Goal: Information Seeking & Learning: Learn about a topic

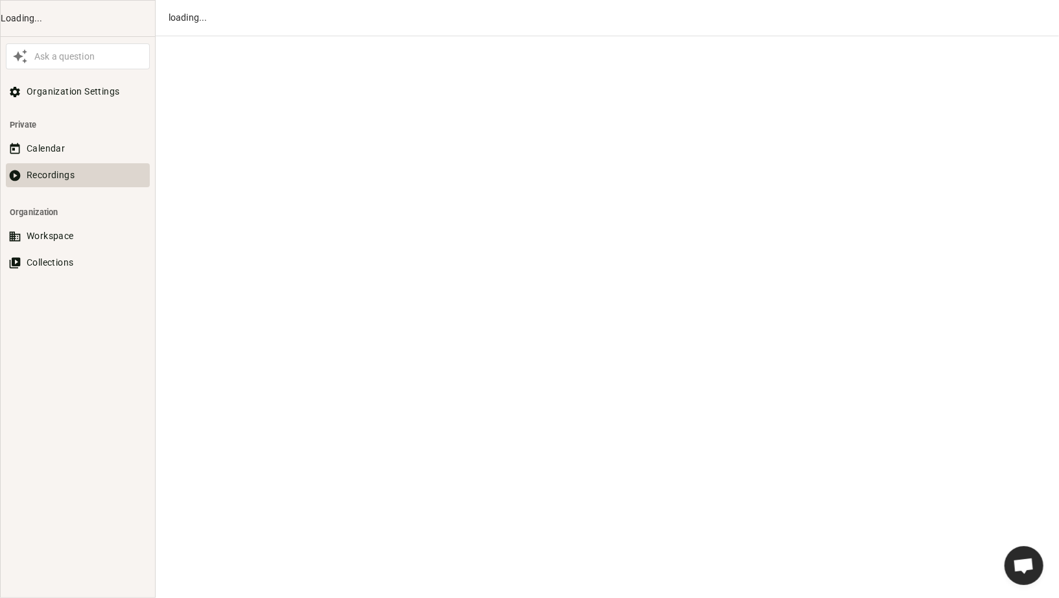
click at [40, 180] on button "Recordings" at bounding box center [78, 175] width 144 height 24
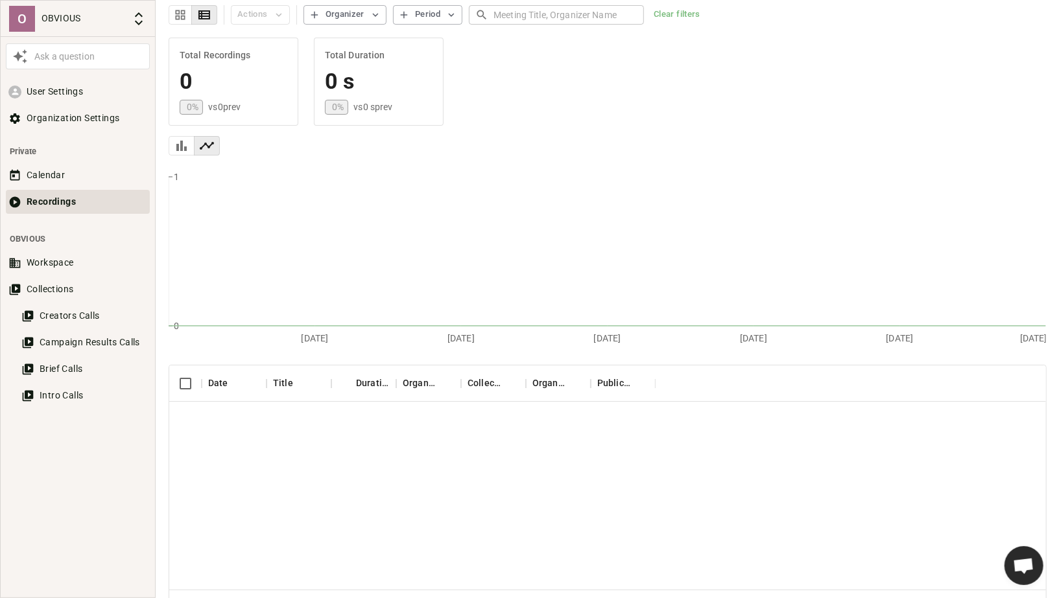
scroll to position [64, 0]
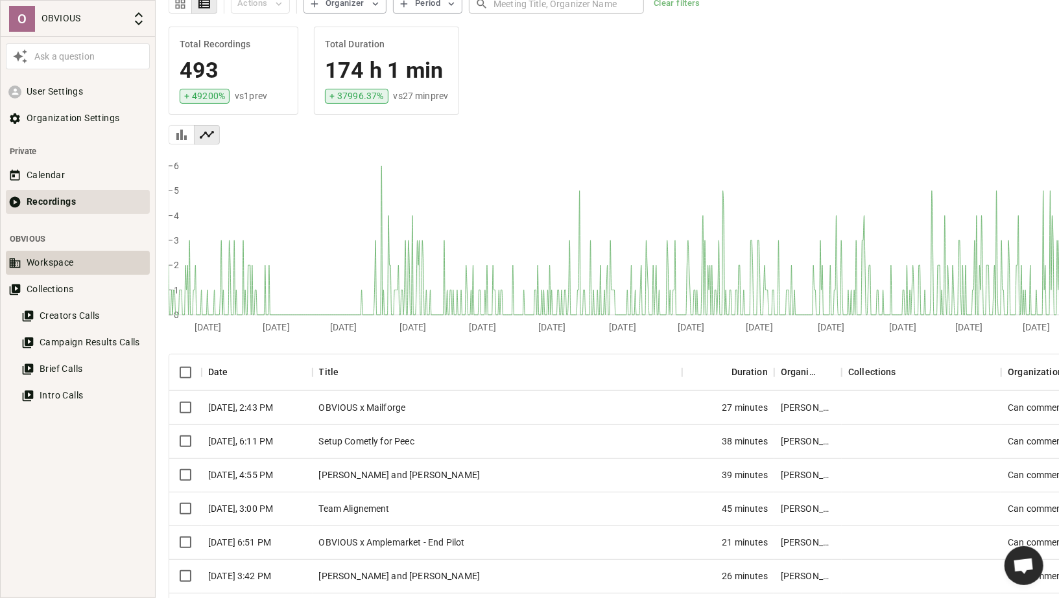
click at [84, 268] on button "Workspace" at bounding box center [78, 263] width 144 height 24
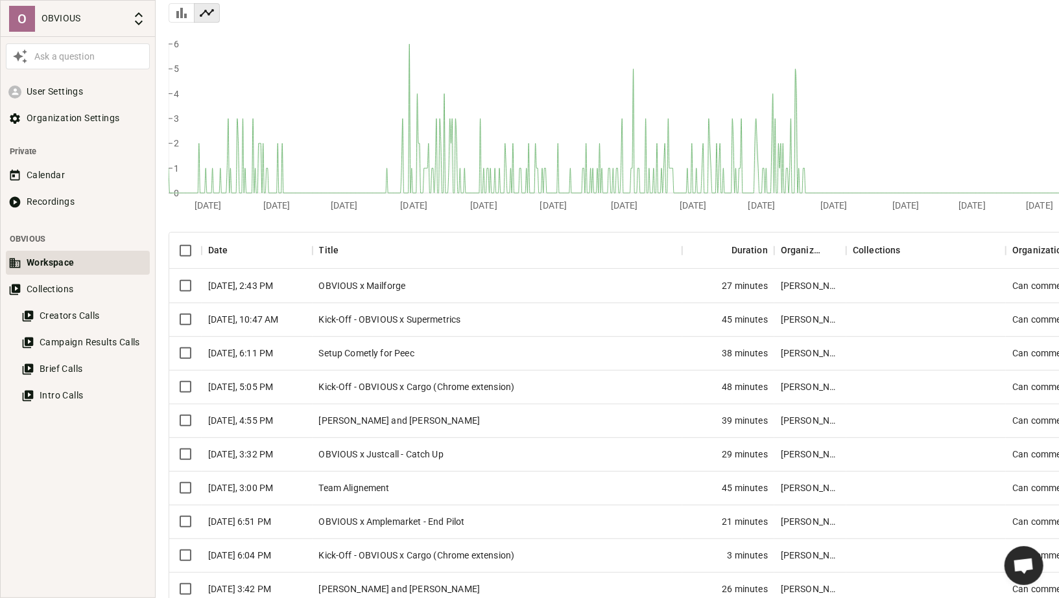
scroll to position [206, 0]
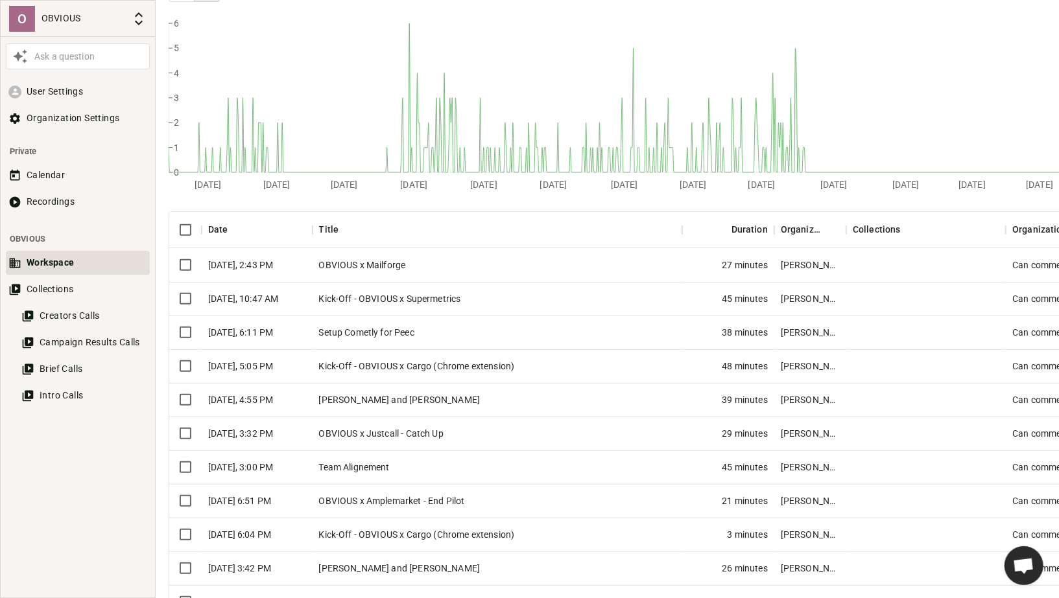
click at [456, 372] on div "Kick-Off - OBVIOUS x Cargo (Chrome extension)" at bounding box center [497, 366] width 370 height 34
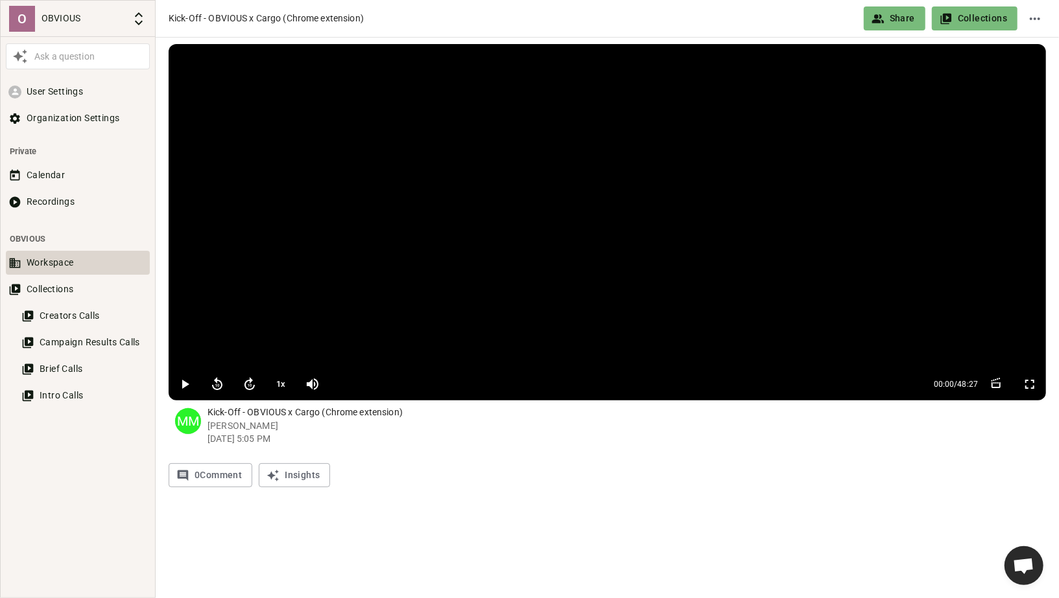
click at [72, 262] on button "Workspace" at bounding box center [78, 263] width 144 height 24
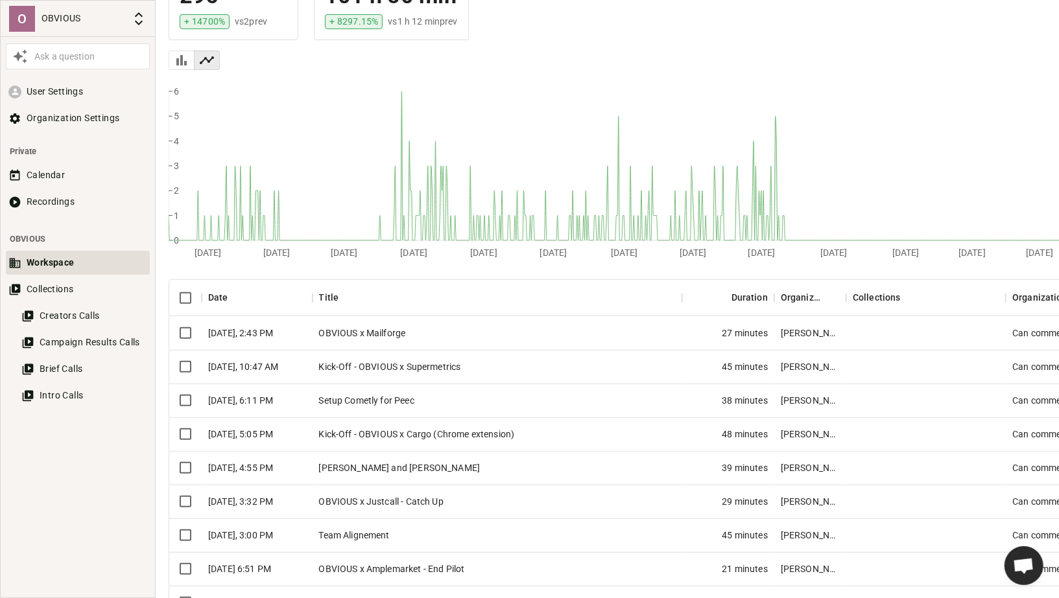
scroll to position [139, 0]
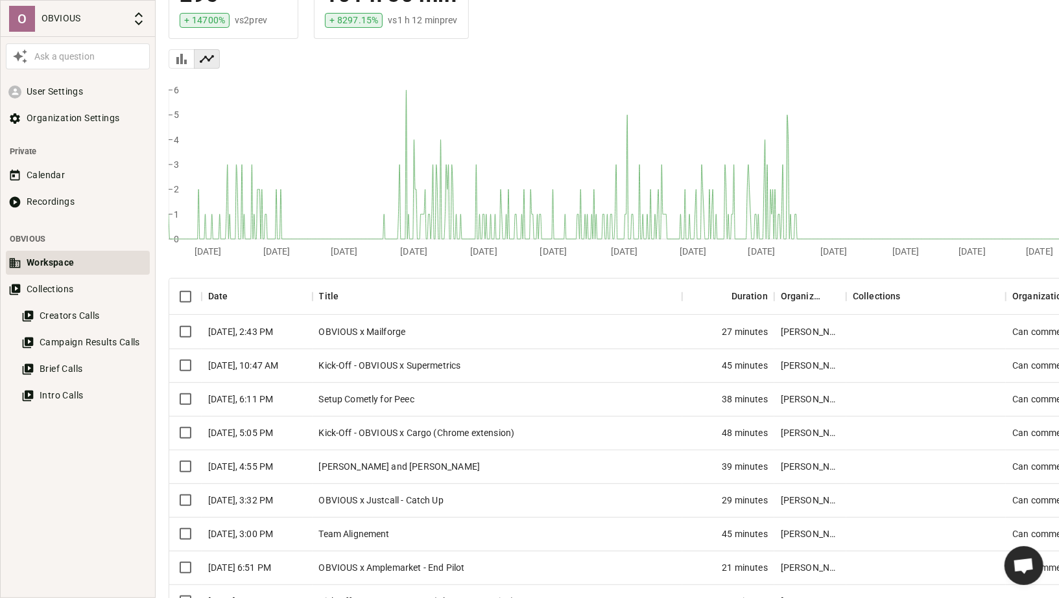
click at [416, 369] on div "Kick-Off - OBVIOUS x Supermetrics" at bounding box center [497, 366] width 370 height 34
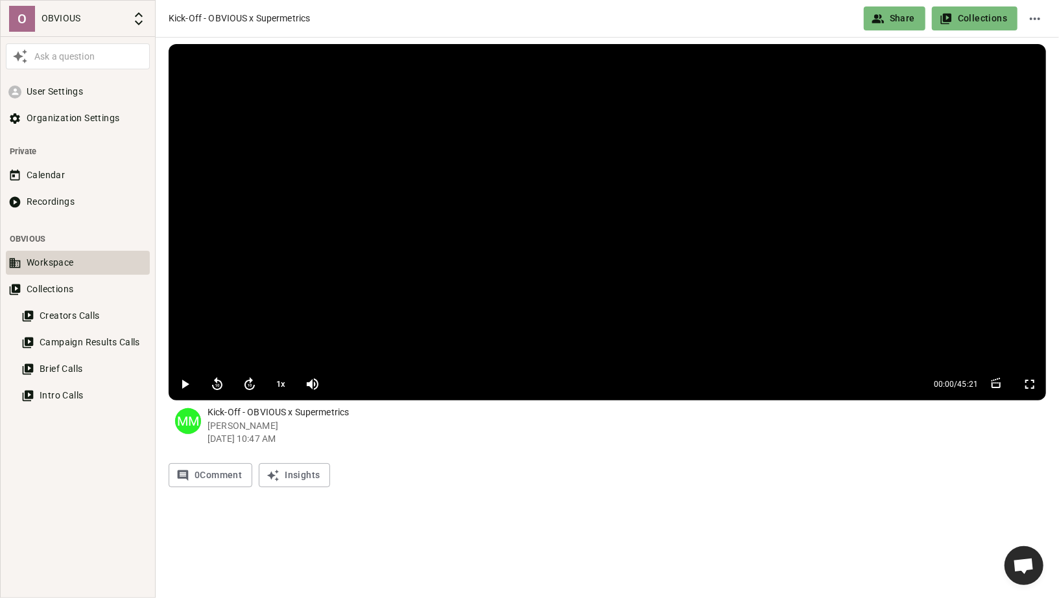
click at [85, 264] on button "Workspace" at bounding box center [78, 263] width 144 height 24
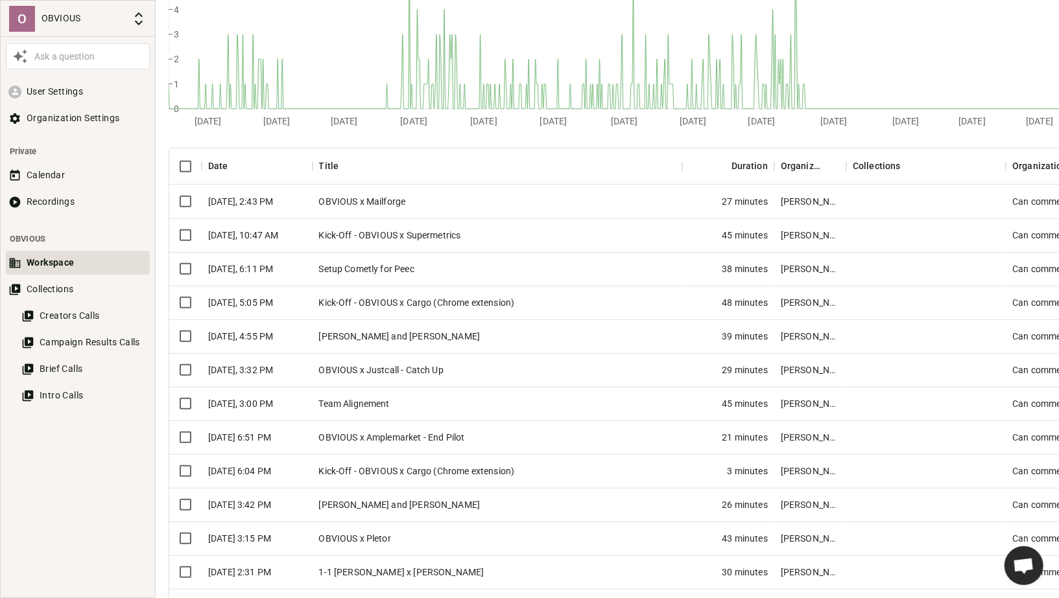
scroll to position [270, 0]
click at [435, 471] on div "Kick-Off - OBVIOUS x Cargo (Chrome extension)" at bounding box center [497, 471] width 370 height 34
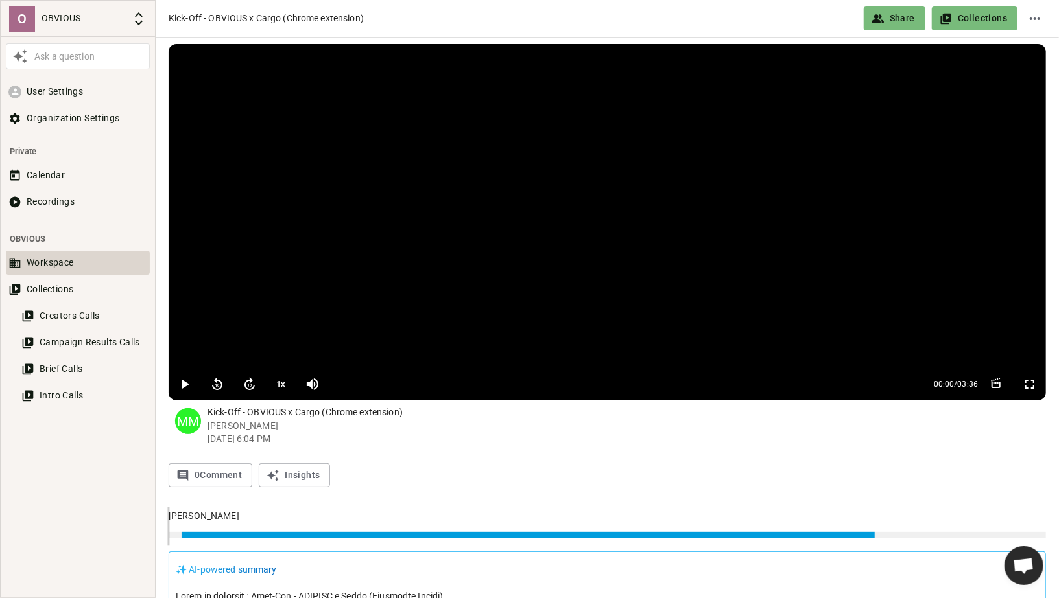
click at [52, 266] on button "Workspace" at bounding box center [78, 263] width 144 height 24
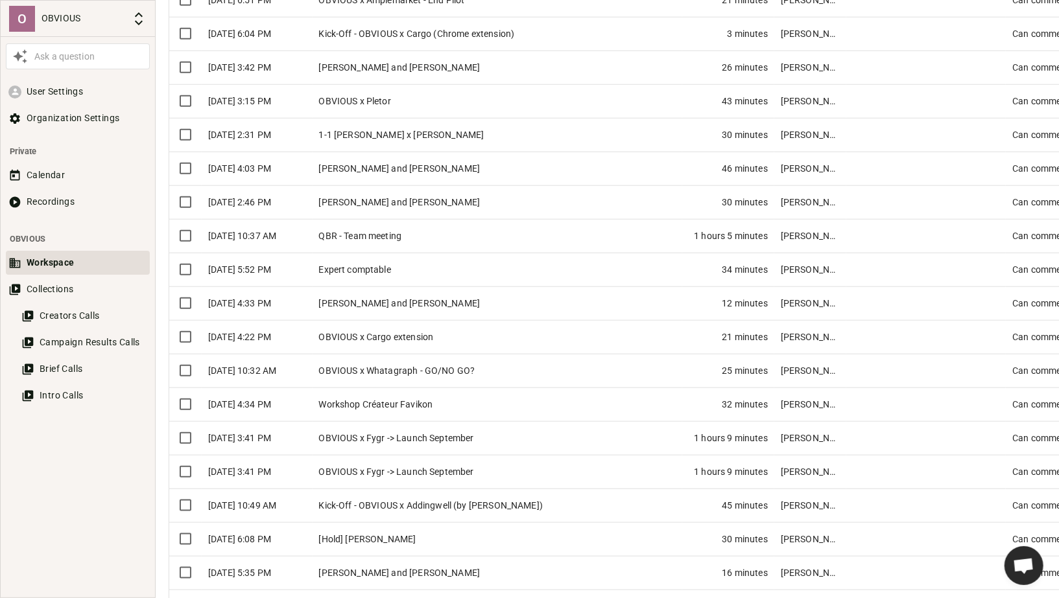
scroll to position [717, 0]
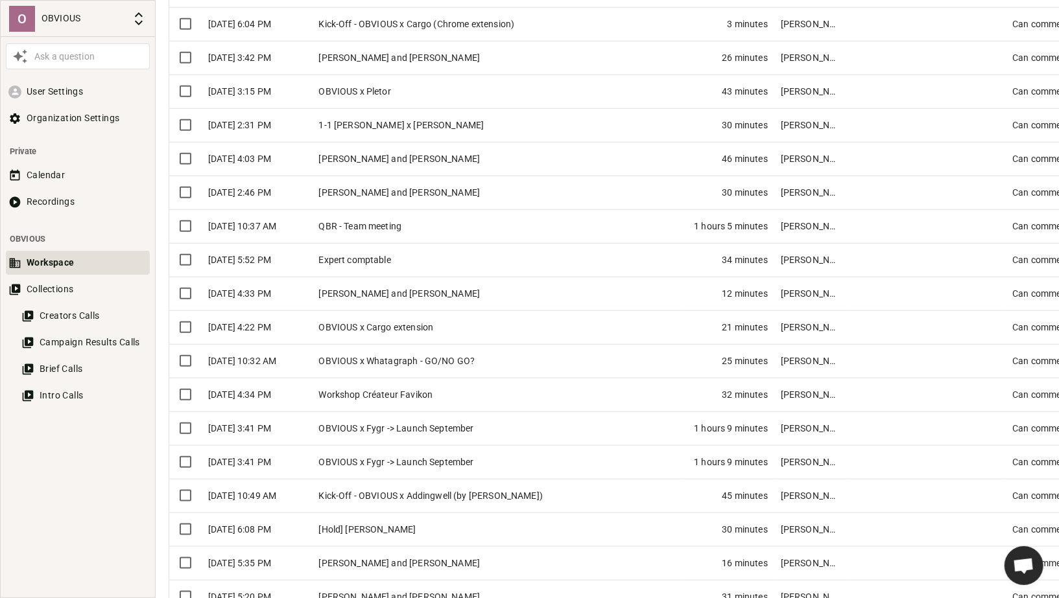
click at [391, 490] on div "Kick-Off - OBVIOUS x Addingwell (by [PERSON_NAME])" at bounding box center [497, 496] width 370 height 34
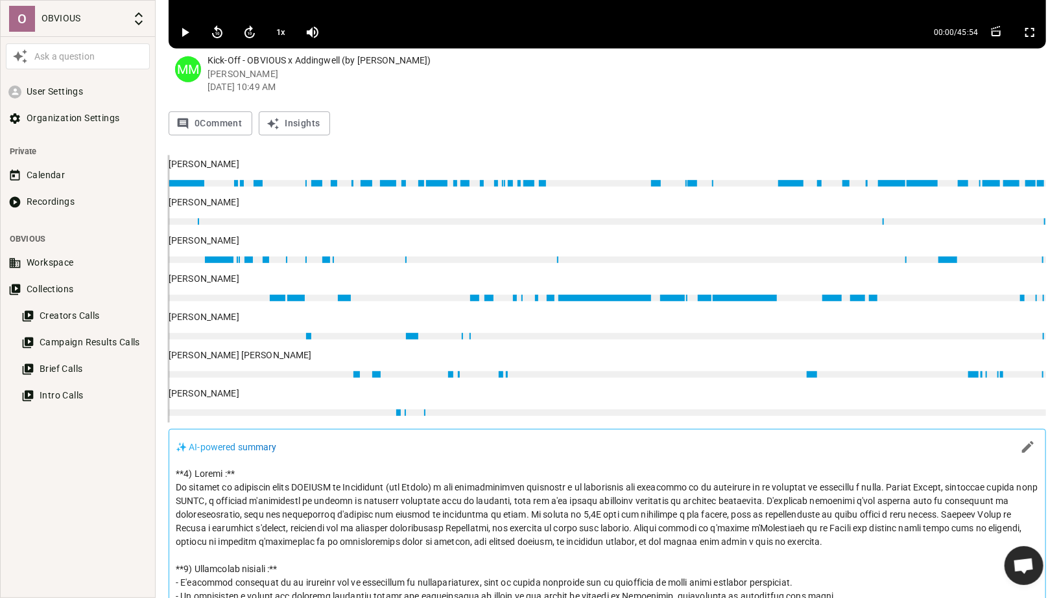
scroll to position [346, 0]
